Goal: Information Seeking & Learning: Learn about a topic

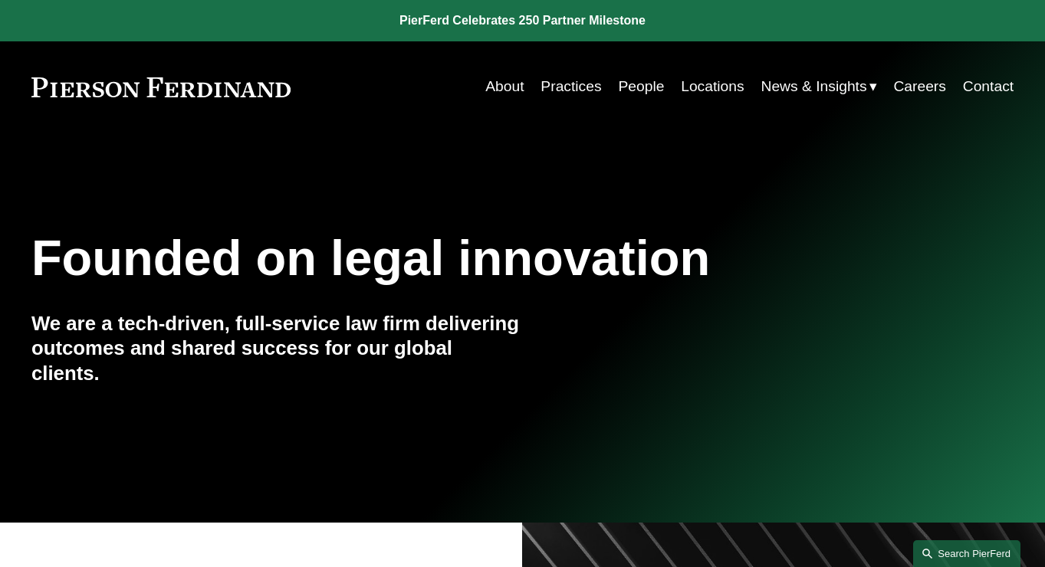
click at [936, 544] on link "Search this site" at bounding box center [966, 554] width 107 height 27
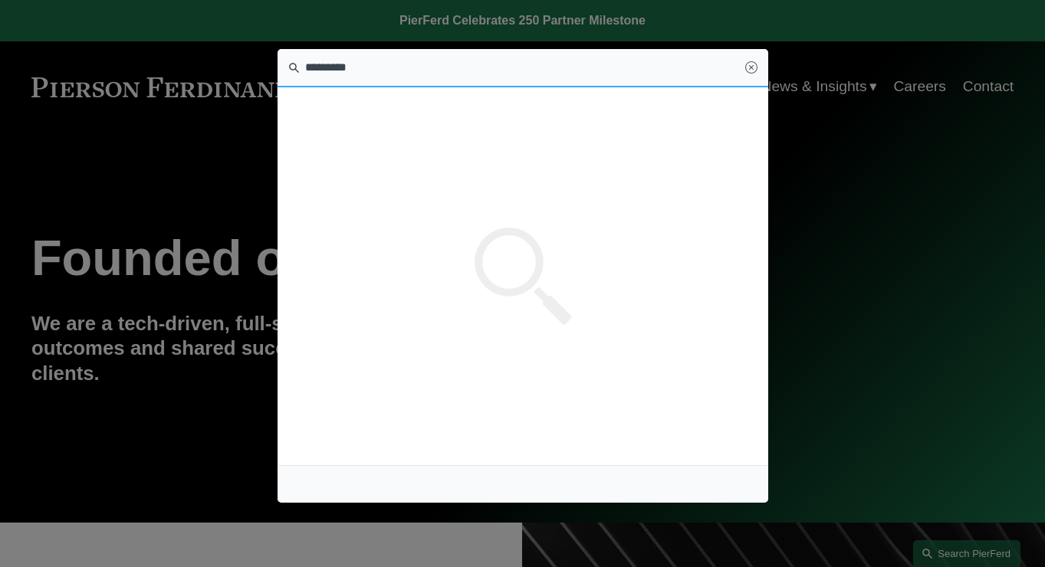
type input "*********"
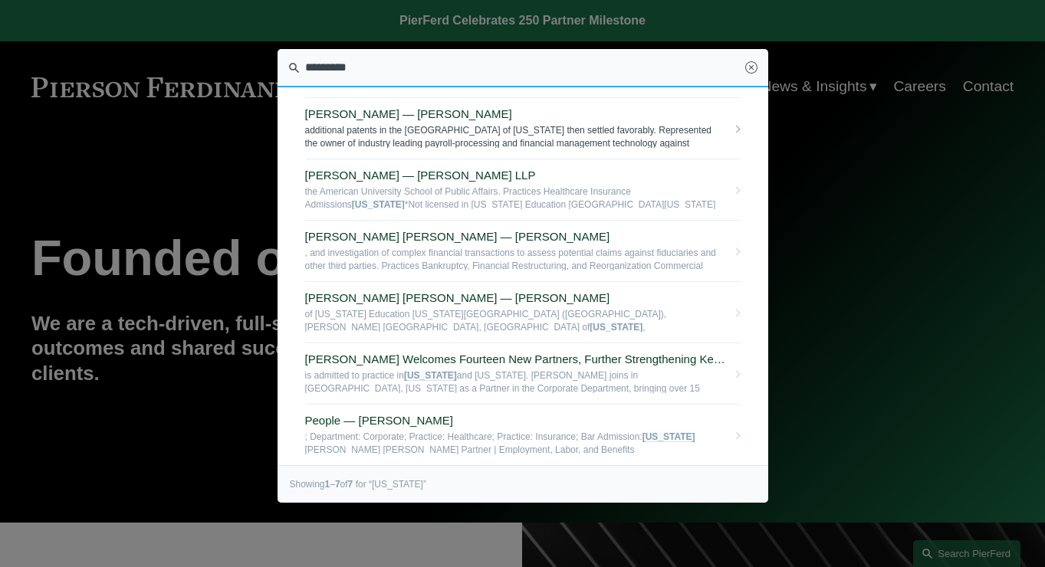
scroll to position [93, 0]
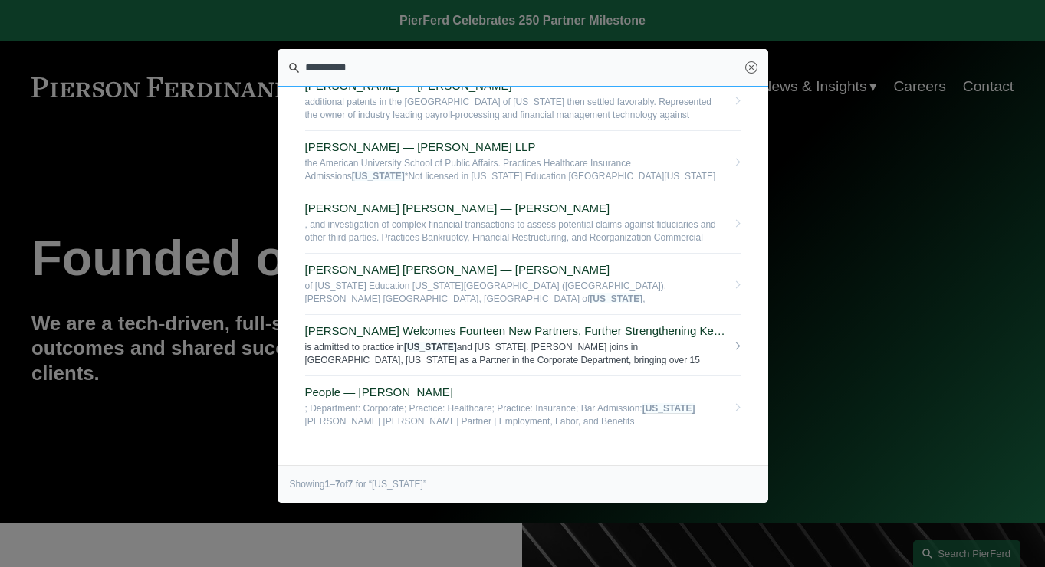
click at [454, 350] on em "Minnesota" at bounding box center [430, 347] width 53 height 11
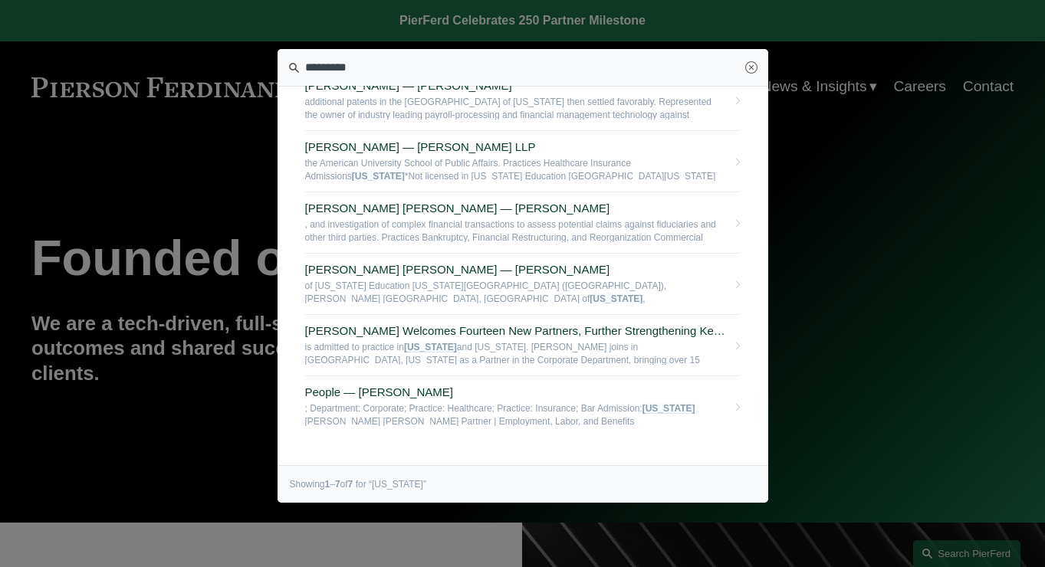
scroll to position [117, 0]
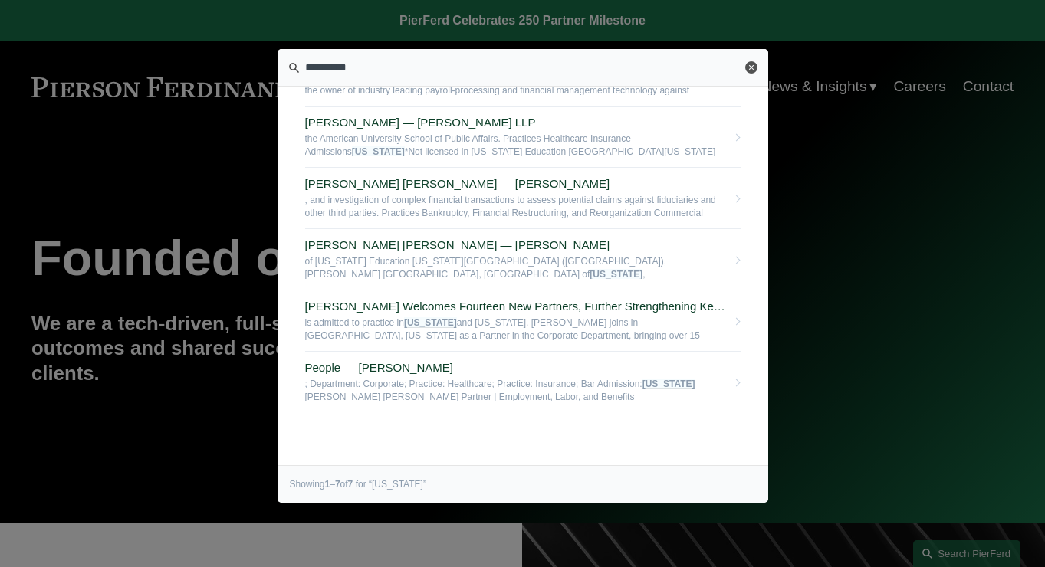
click at [751, 73] on link "Close" at bounding box center [751, 67] width 12 height 12
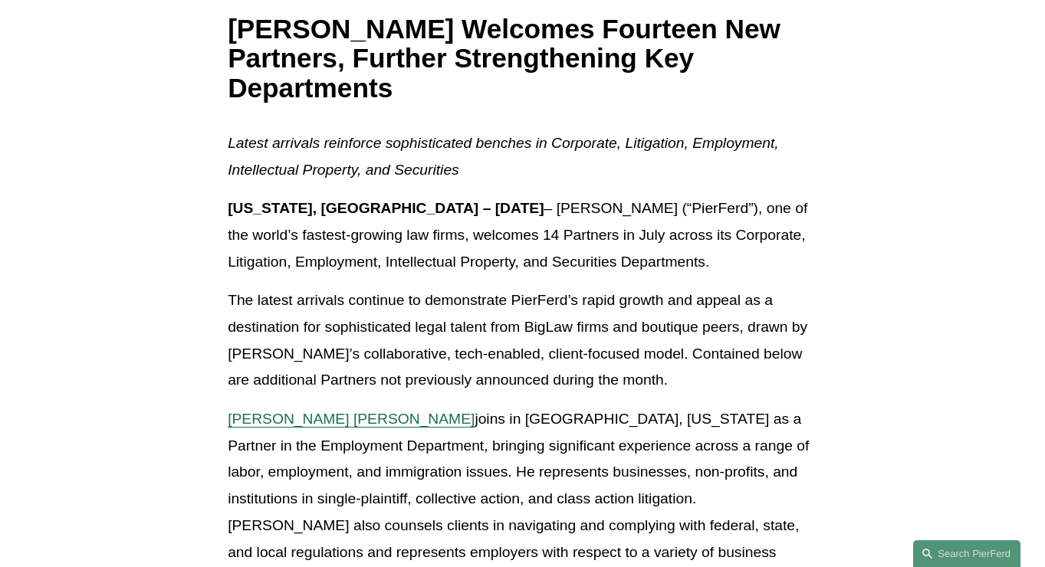
scroll to position [280, 0]
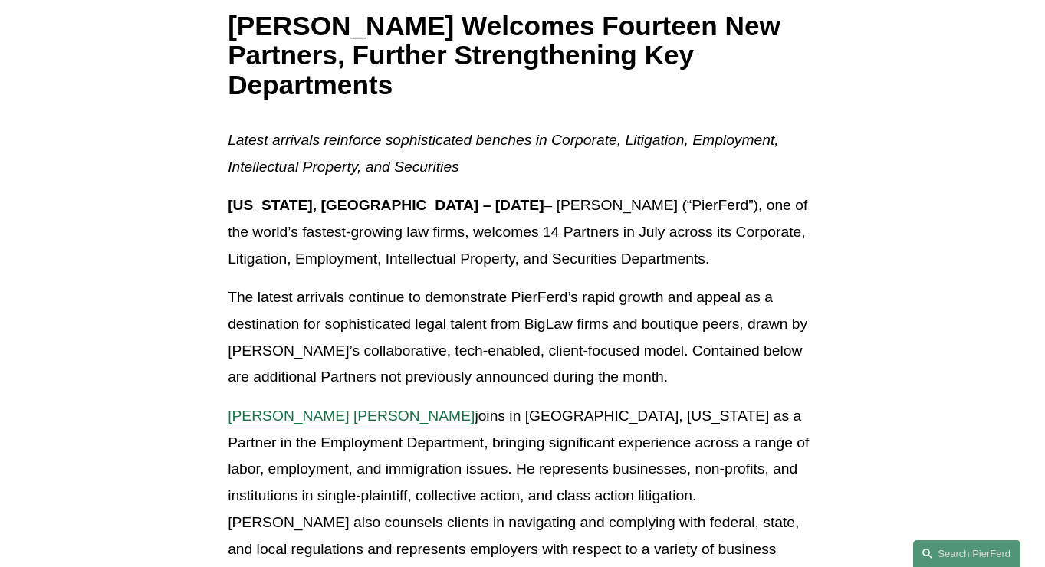
drag, startPoint x: 572, startPoint y: 253, endPoint x: 584, endPoint y: 230, distance: 26.1
click at [572, 253] on p "[US_STATE], [GEOGRAPHIC_DATA] – [DATE] – [PERSON_NAME] (“PierFerd”), one of the…" at bounding box center [523, 232] width 590 height 80
